Goal: Find contact information: Find contact information

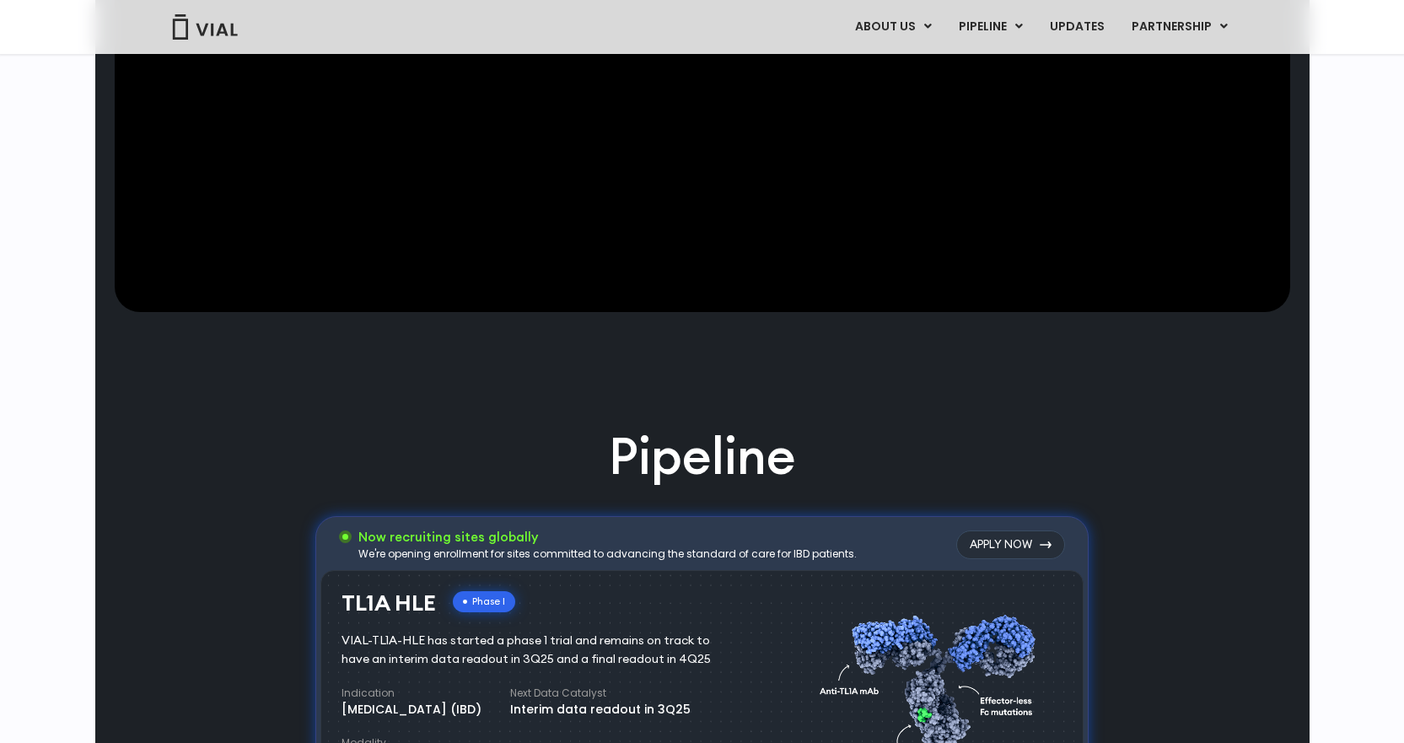
scroll to position [558, 0]
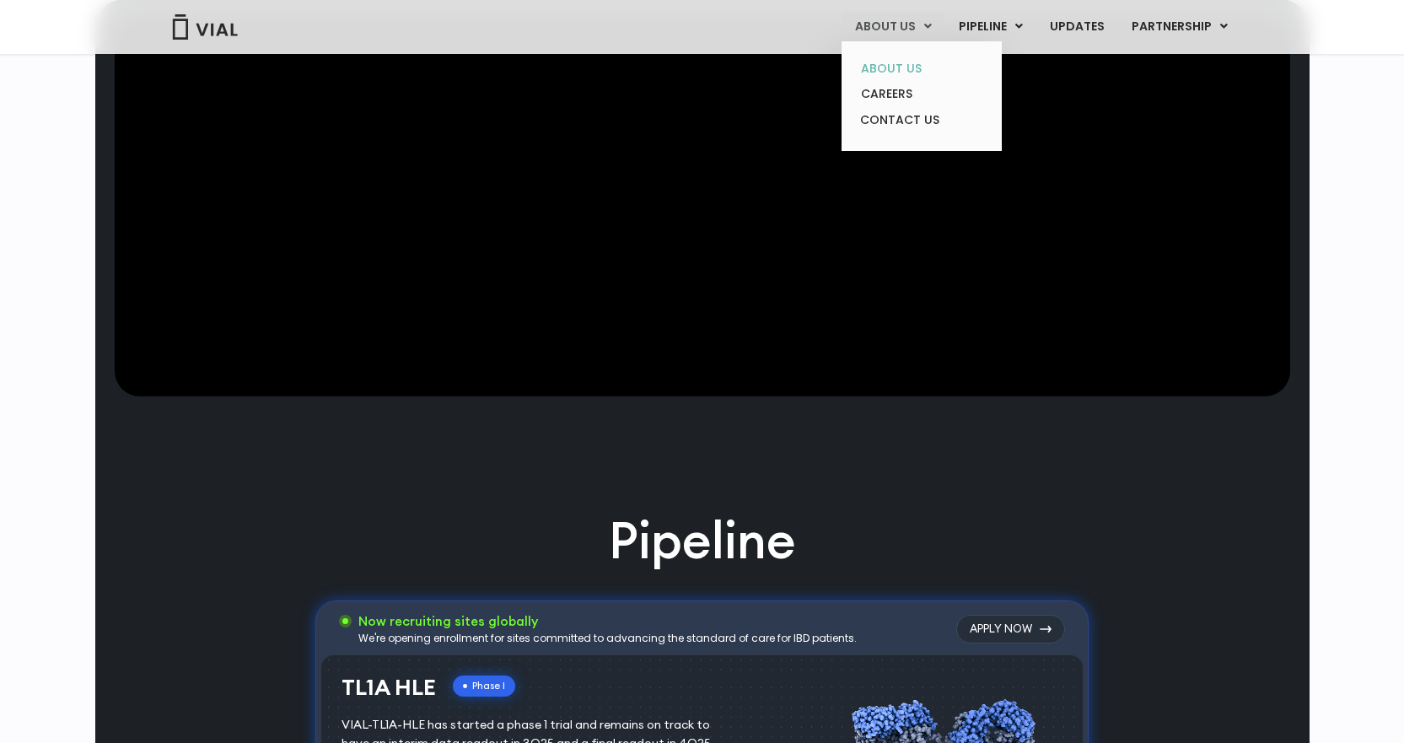
click at [900, 71] on link "ABOUT US" at bounding box center [922, 69] width 148 height 26
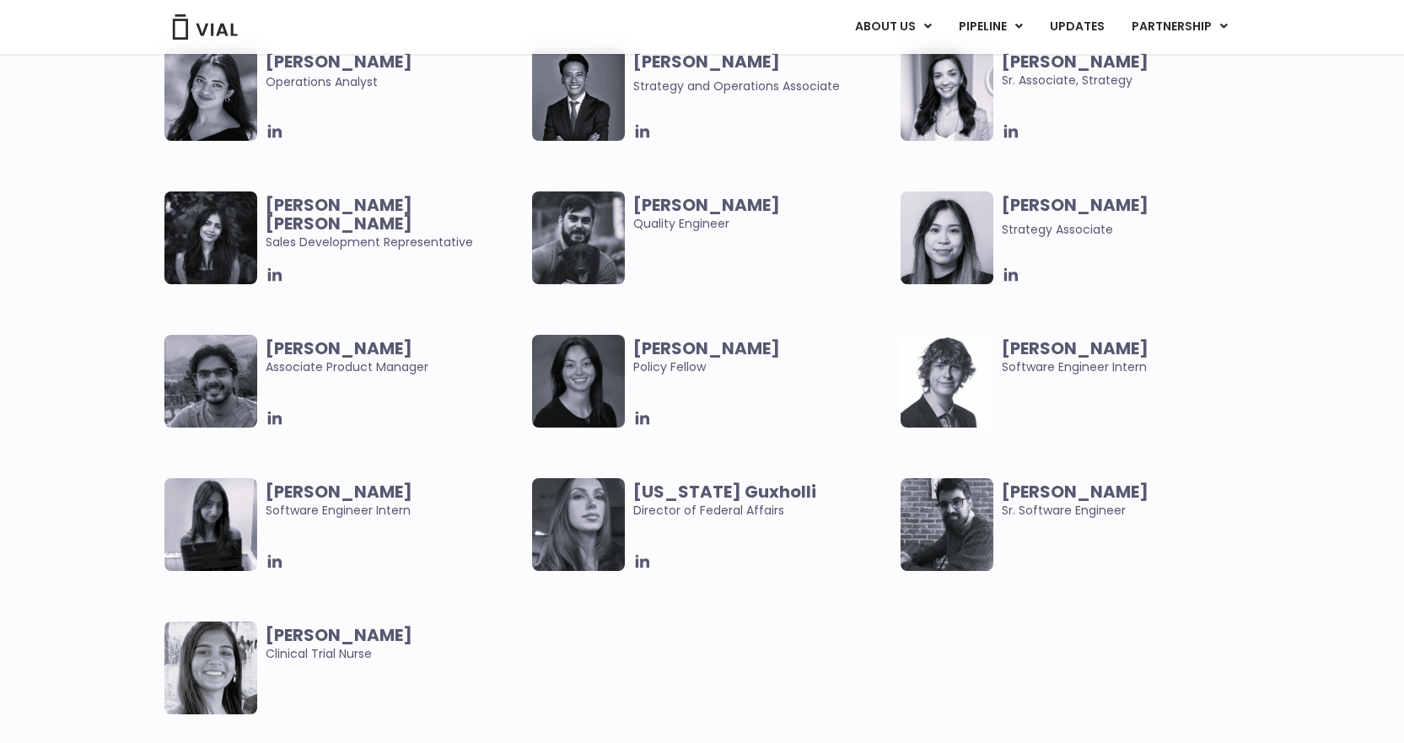
scroll to position [3458, 0]
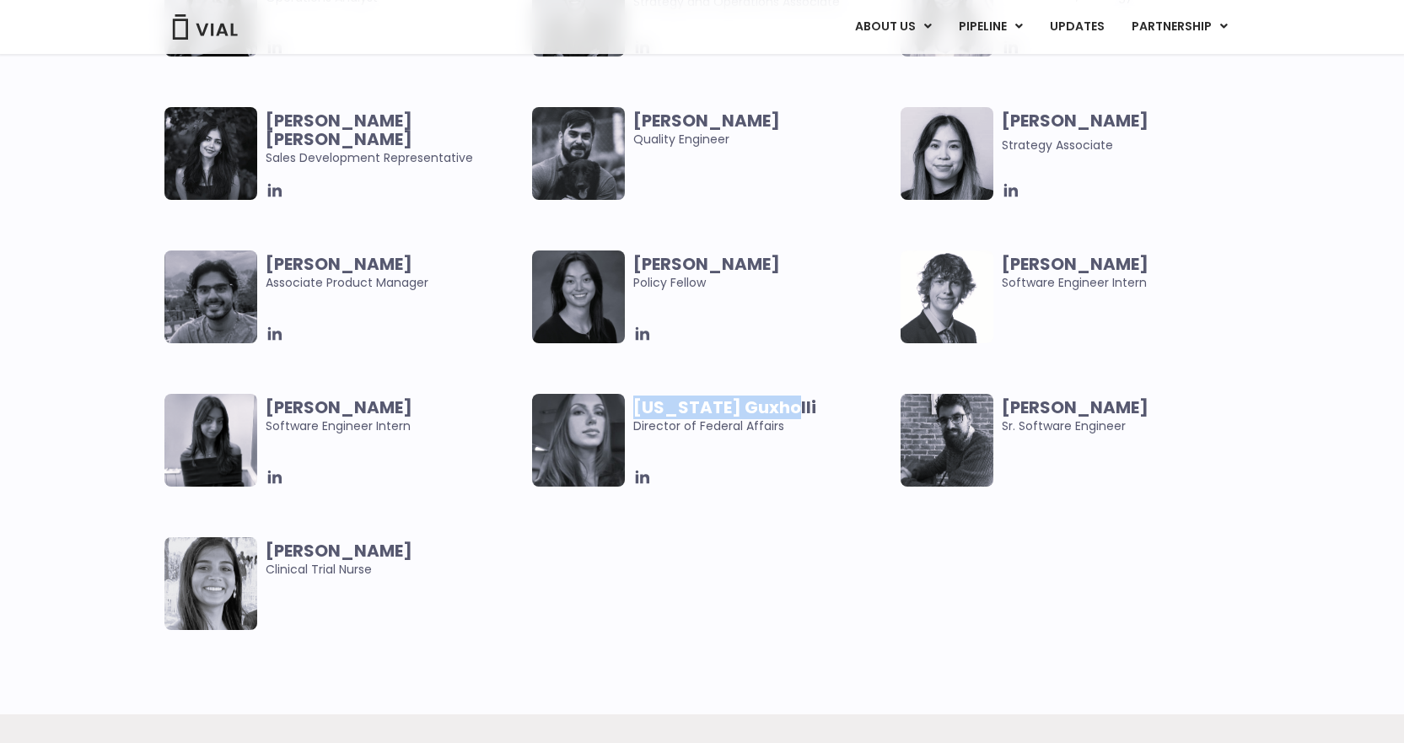
drag, startPoint x: 769, startPoint y: 405, endPoint x: 638, endPoint y: 411, distance: 131.7
click at [638, 411] on span "[US_STATE] Guxholli" at bounding box center [762, 407] width 259 height 19
copy b "[US_STATE] Guxholli"
drag, startPoint x: 413, startPoint y: 407, endPoint x: 269, endPoint y: 403, distance: 144.3
click at [269, 403] on span "[PERSON_NAME]" at bounding box center [395, 407] width 259 height 19
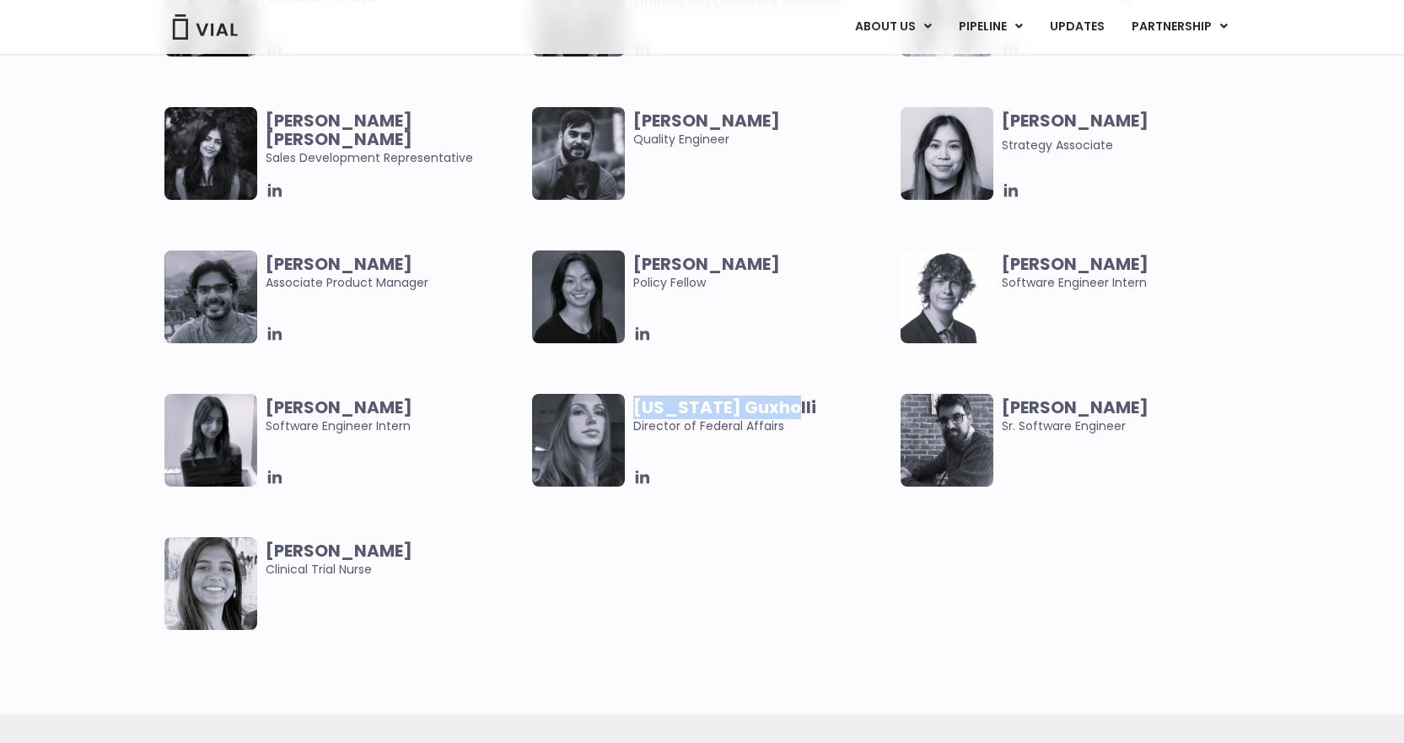
copy b "[PERSON_NAME]"
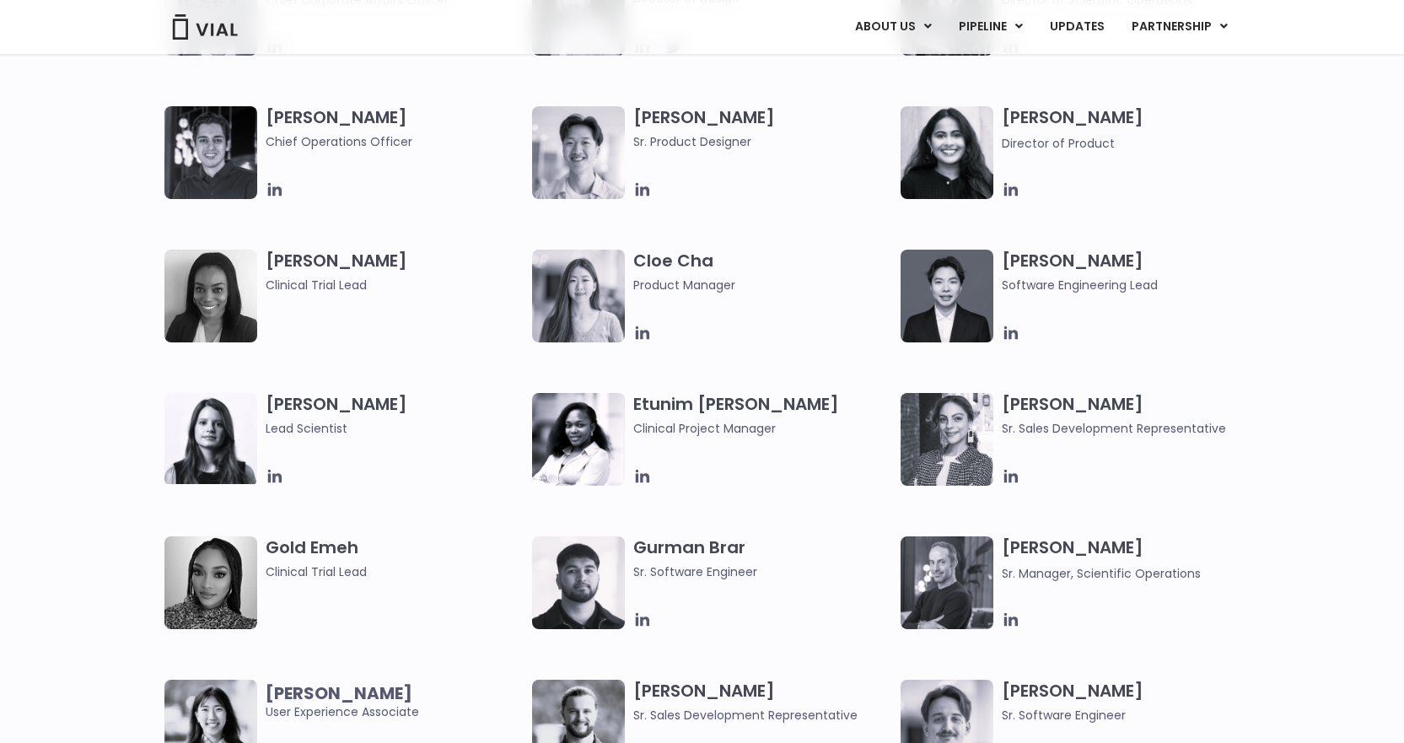
scroll to position [0, 0]
